Goal: Task Accomplishment & Management: Manage account settings

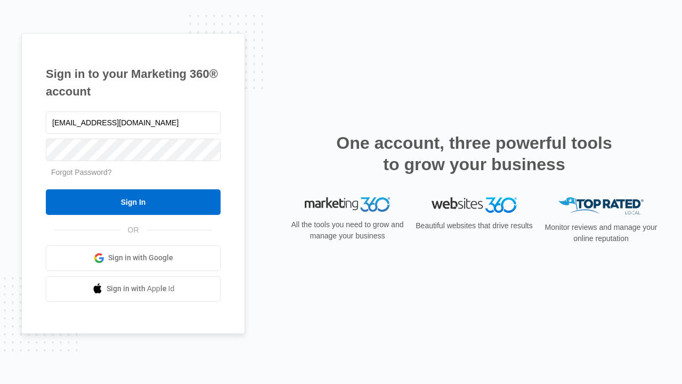
type input "dankie614@gmail.com"
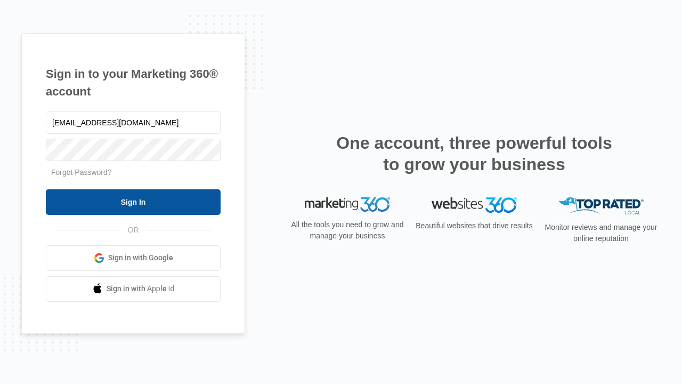
click at [133, 201] on input "Sign In" at bounding box center [133, 202] width 175 height 26
